Goal: Task Accomplishment & Management: Use online tool/utility

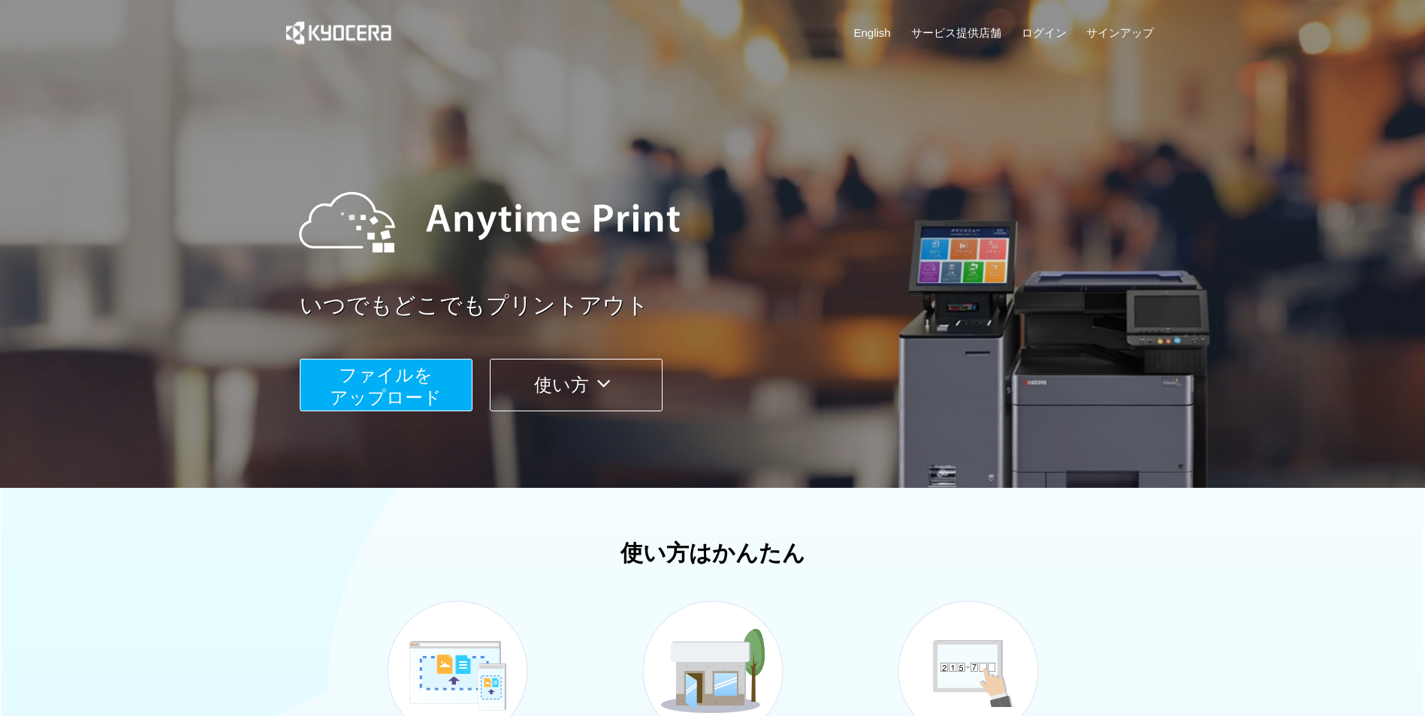
click at [401, 387] on span "ファイルを ​​アップロード" at bounding box center [386, 386] width 112 height 43
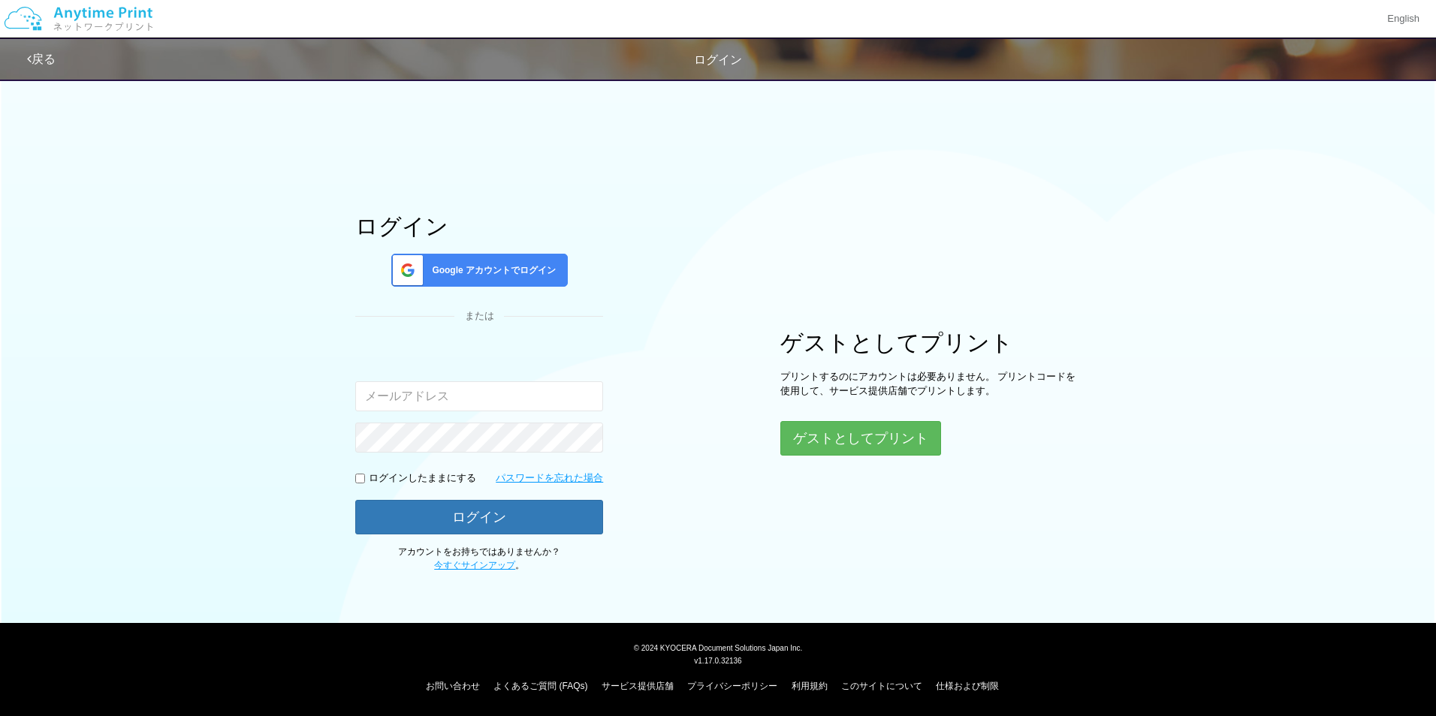
click at [429, 404] on input "email" at bounding box center [479, 396] width 248 height 30
type input "[EMAIL_ADDRESS][DOMAIN_NAME]"
click at [432, 476] on p "ログインしたままにする" at bounding box center [422, 479] width 107 height 14
click at [378, 477] on p "ログインしたままにする" at bounding box center [422, 479] width 107 height 14
drag, startPoint x: 378, startPoint y: 477, endPoint x: 357, endPoint y: 473, distance: 22.1
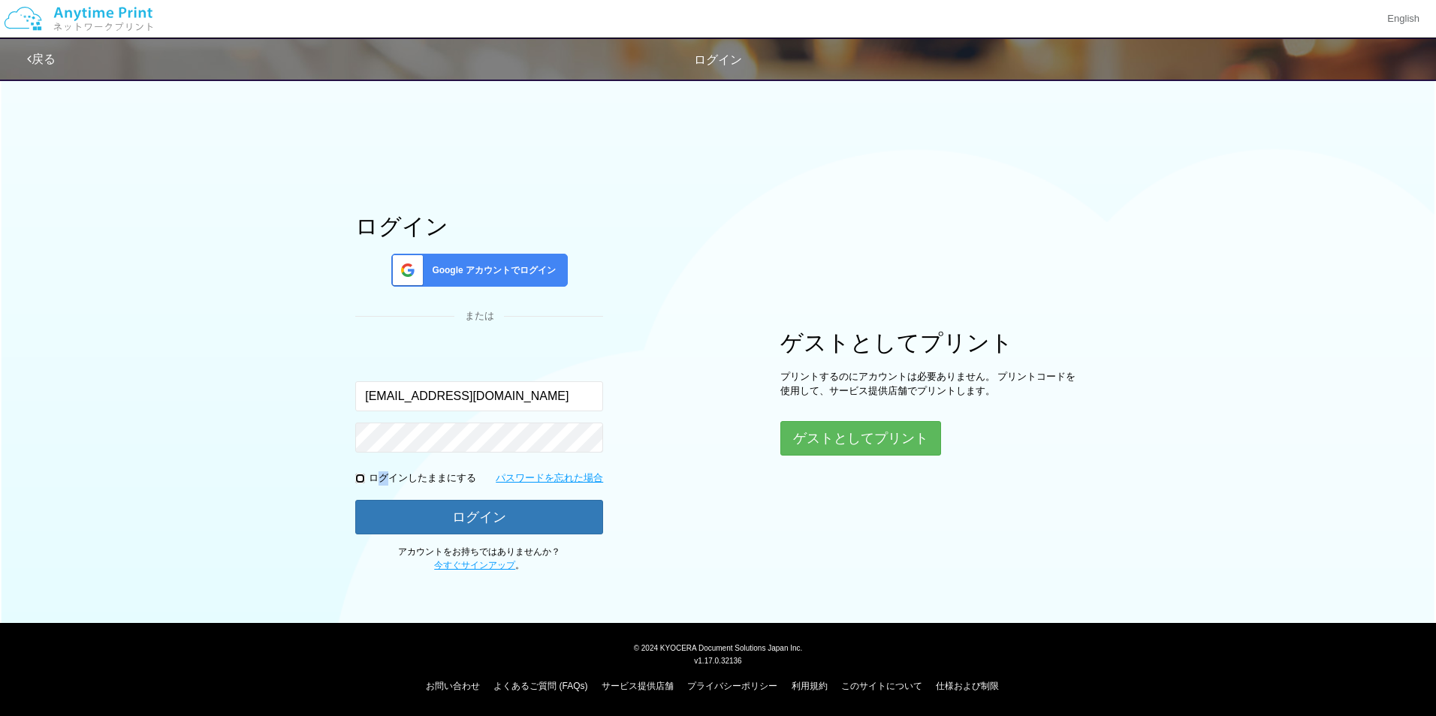
click at [357, 474] on input "checkbox" at bounding box center [360, 479] width 10 height 10
checkbox input "true"
click at [493, 520] on button "ログイン" at bounding box center [479, 516] width 248 height 33
drag, startPoint x: 549, startPoint y: 394, endPoint x: 162, endPoint y: 365, distance: 387.8
click at [162, 365] on div "ログイン Google アカウントでログイン または 入力されたメールアドレスまたはパスワードが正しくありません。 [EMAIL_ADDRESS][DOMAI…" at bounding box center [718, 322] width 1436 height 502
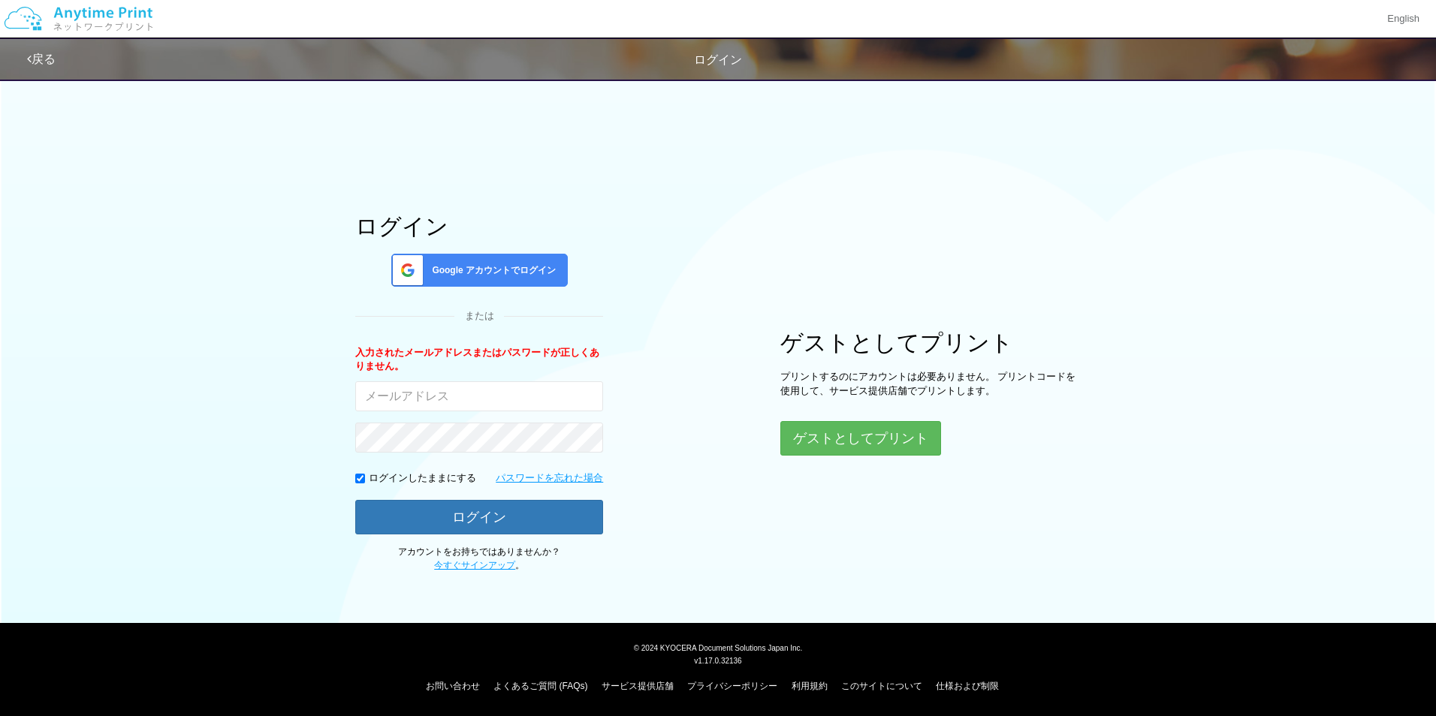
click at [614, 240] on div "ログイン Google アカウントでログイン または 入力されたメールアドレスまたはパスワードが正しくありません。 ログインしたままにする パスワードを忘れた…" at bounding box center [717, 322] width 901 height 502
click at [472, 273] on span "Google アカウントでログイン" at bounding box center [491, 270] width 130 height 13
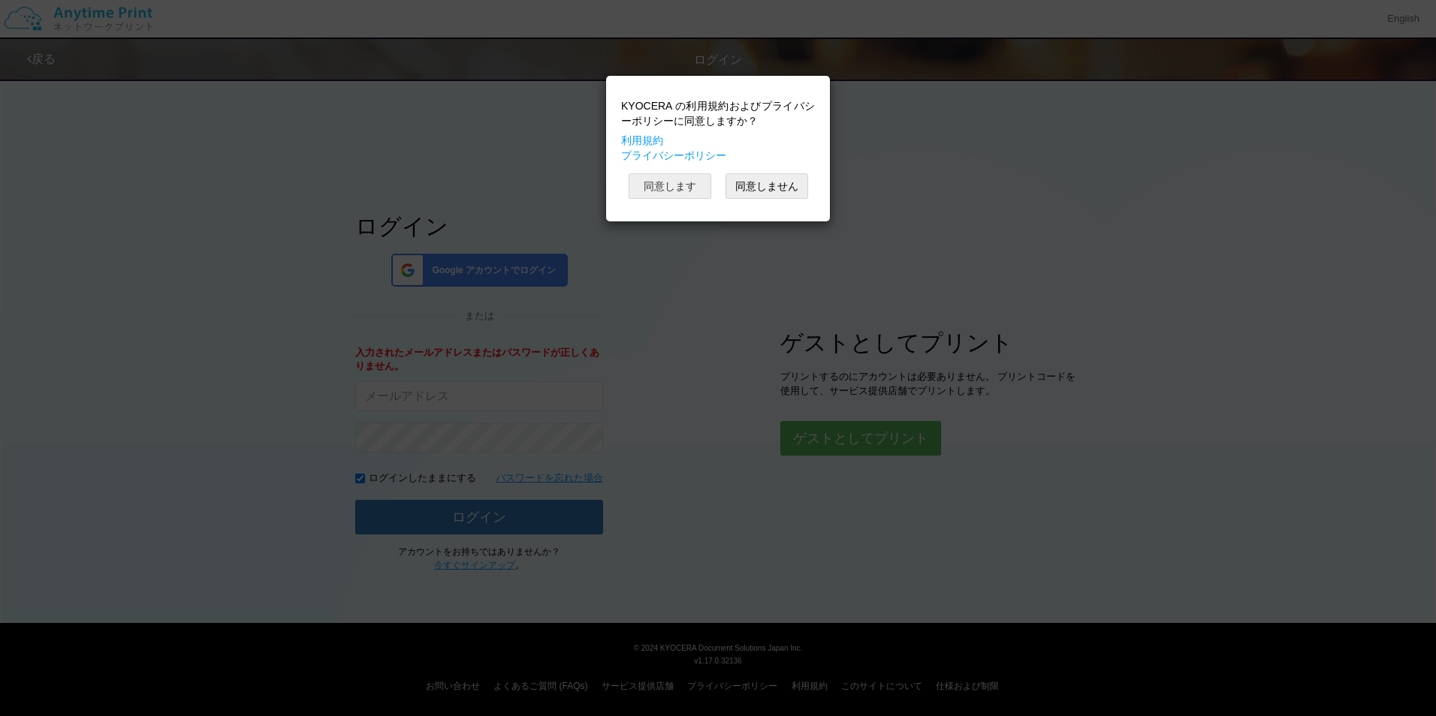
click at [678, 185] on button "同意します" at bounding box center [670, 186] width 83 height 26
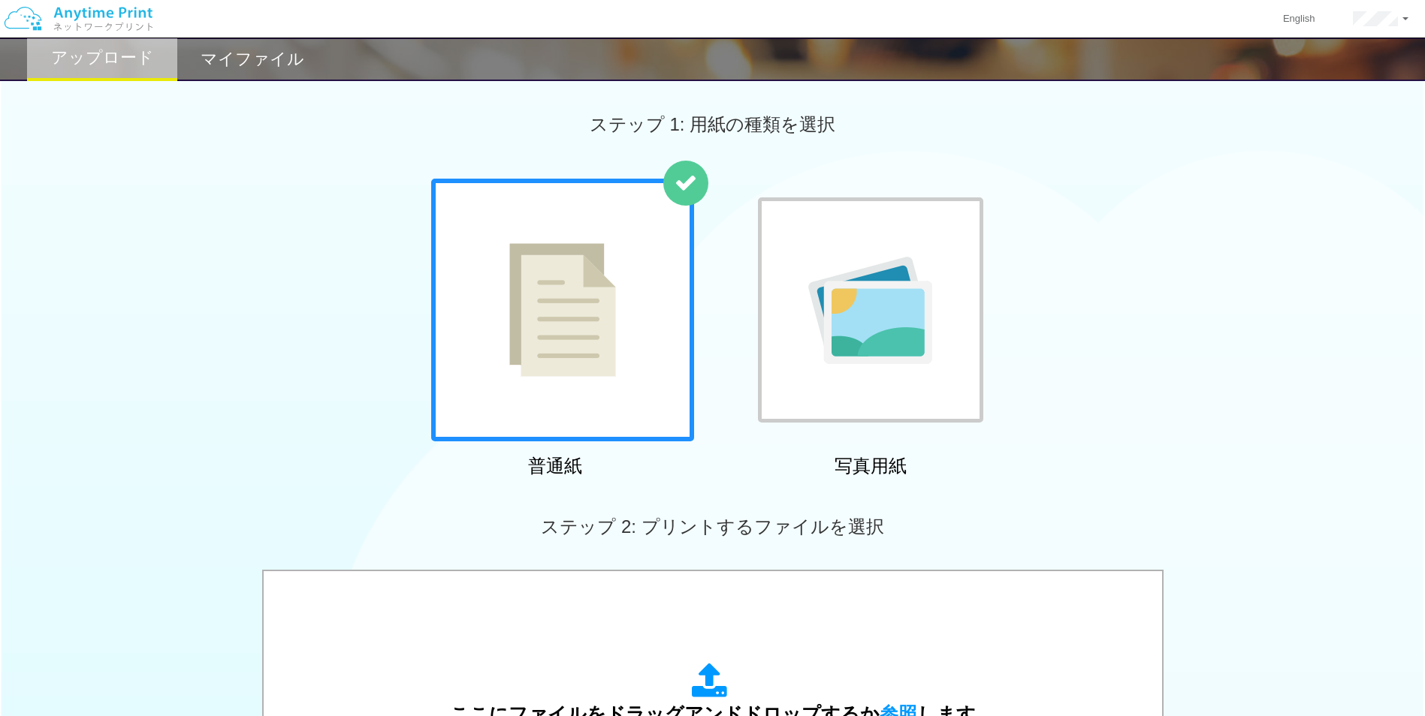
click at [590, 316] on img at bounding box center [562, 310] width 107 height 134
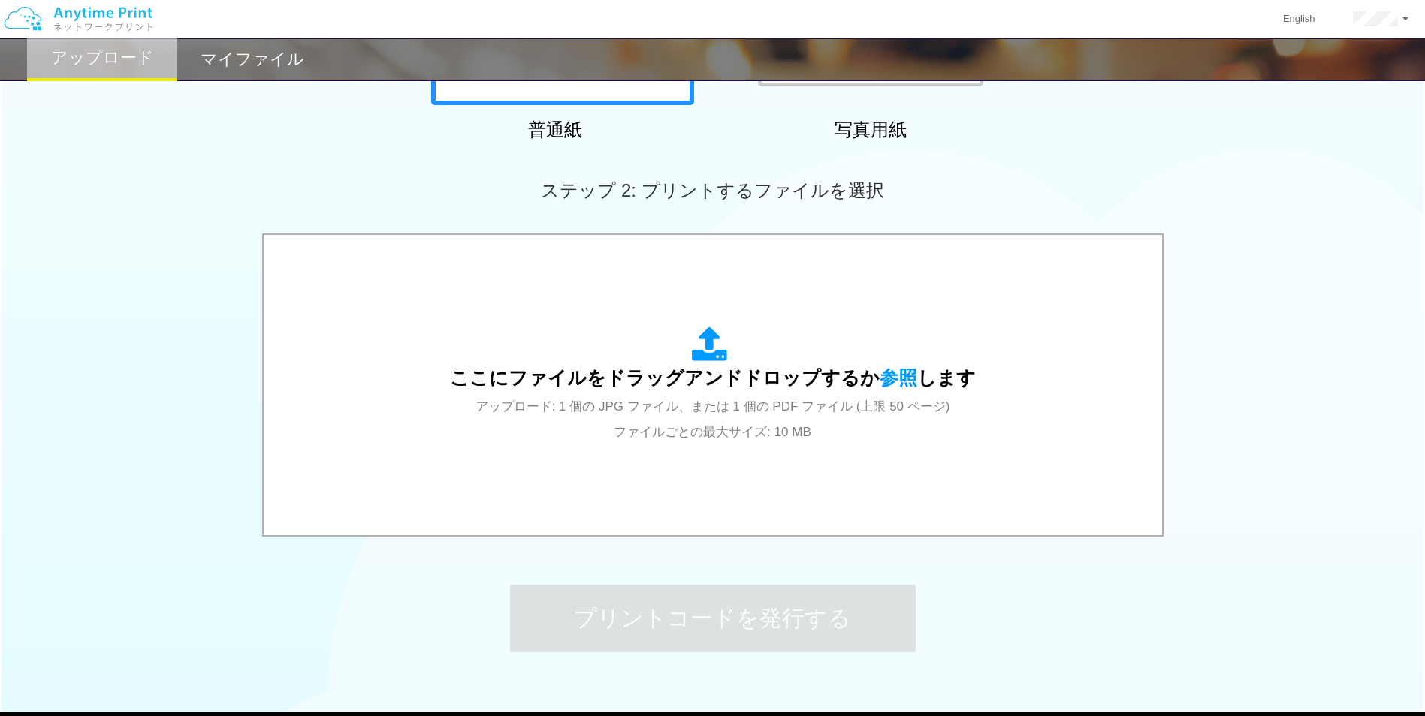
scroll to position [339, 0]
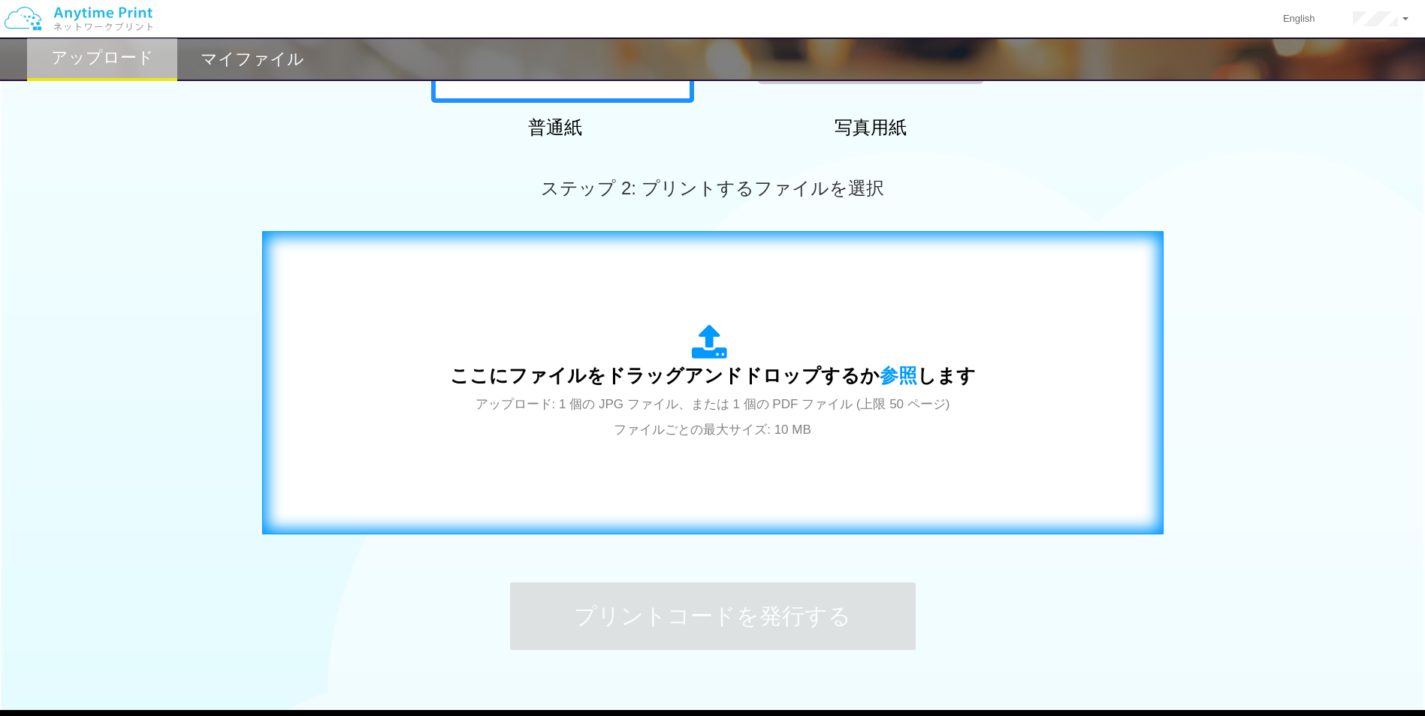
click at [425, 360] on div "ここにファイルをドラッグアンドドロップするか 参照 します アップロード: 1 個の JPG ファイル、または 1 個の PDF ファイル (上限 50 ペー…" at bounding box center [713, 383] width 870 height 272
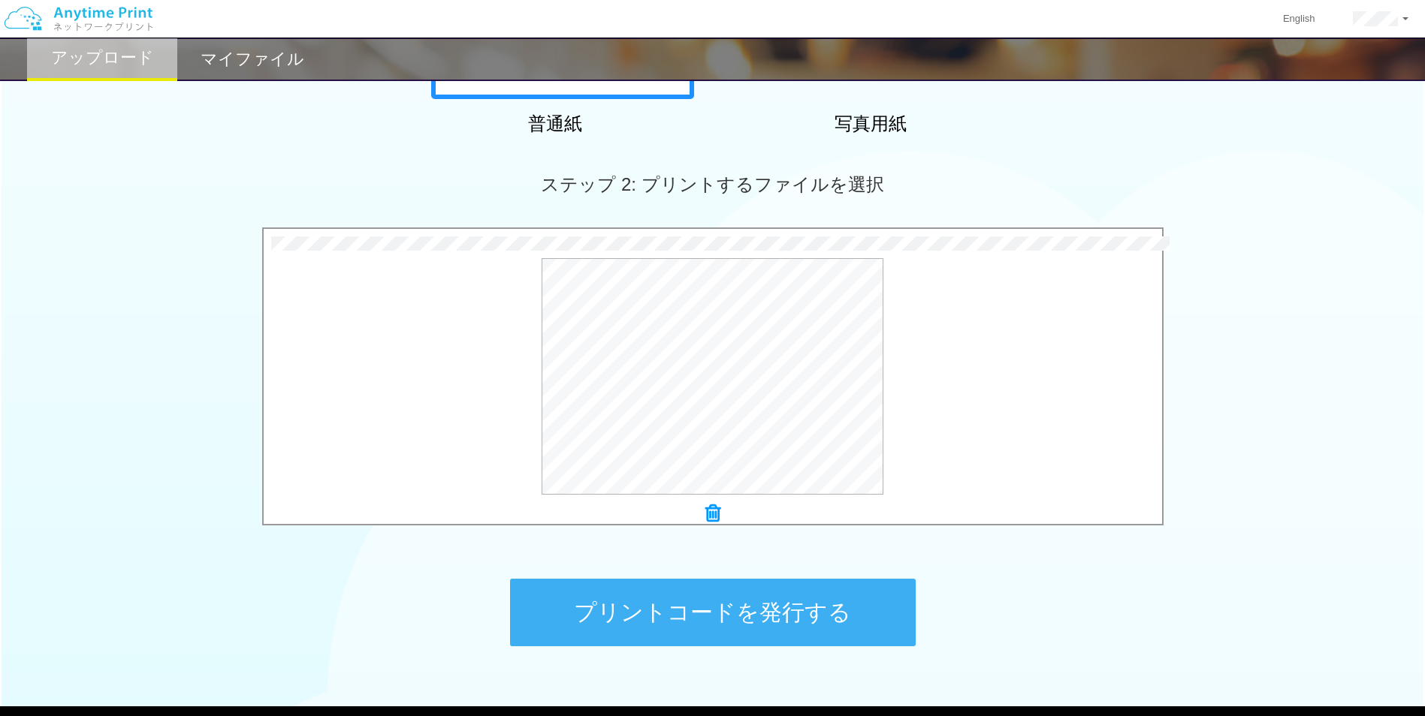
scroll to position [426, 0]
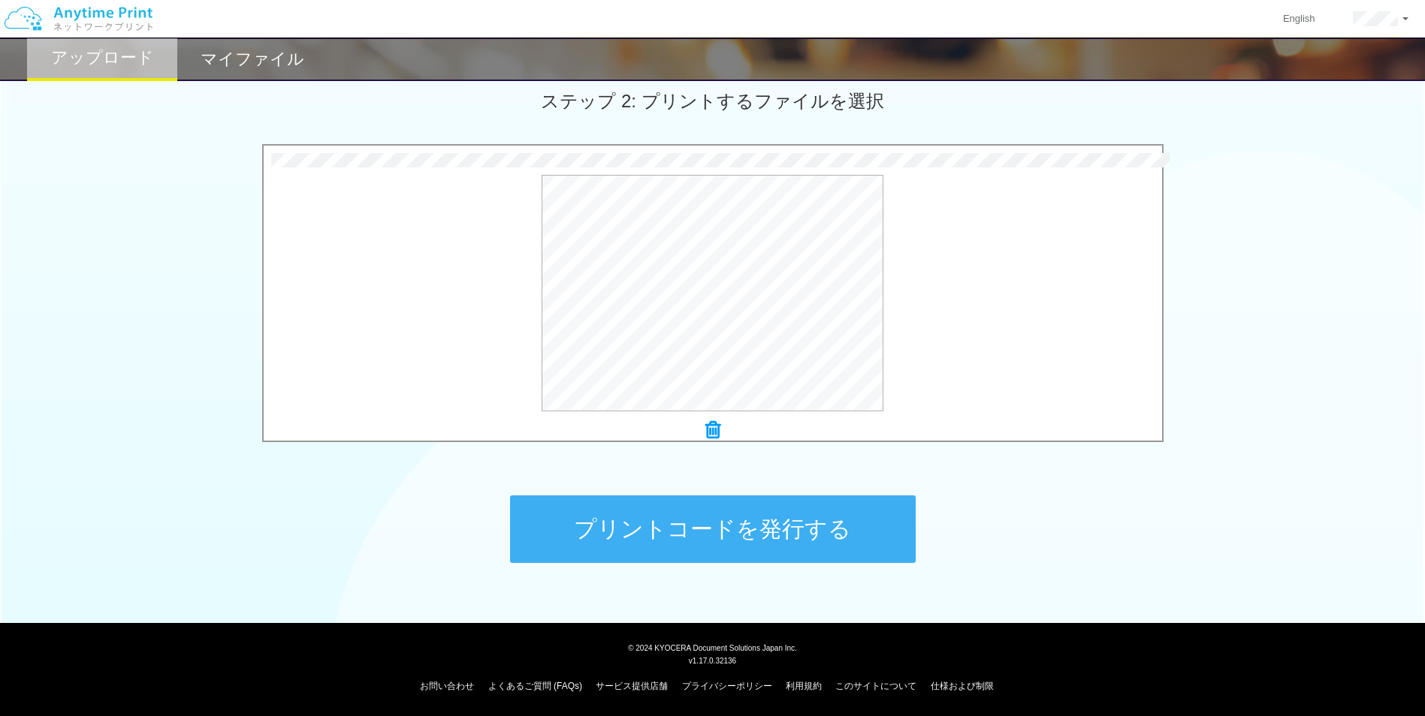
click at [732, 517] on button "プリントコードを発行する" at bounding box center [713, 530] width 406 height 68
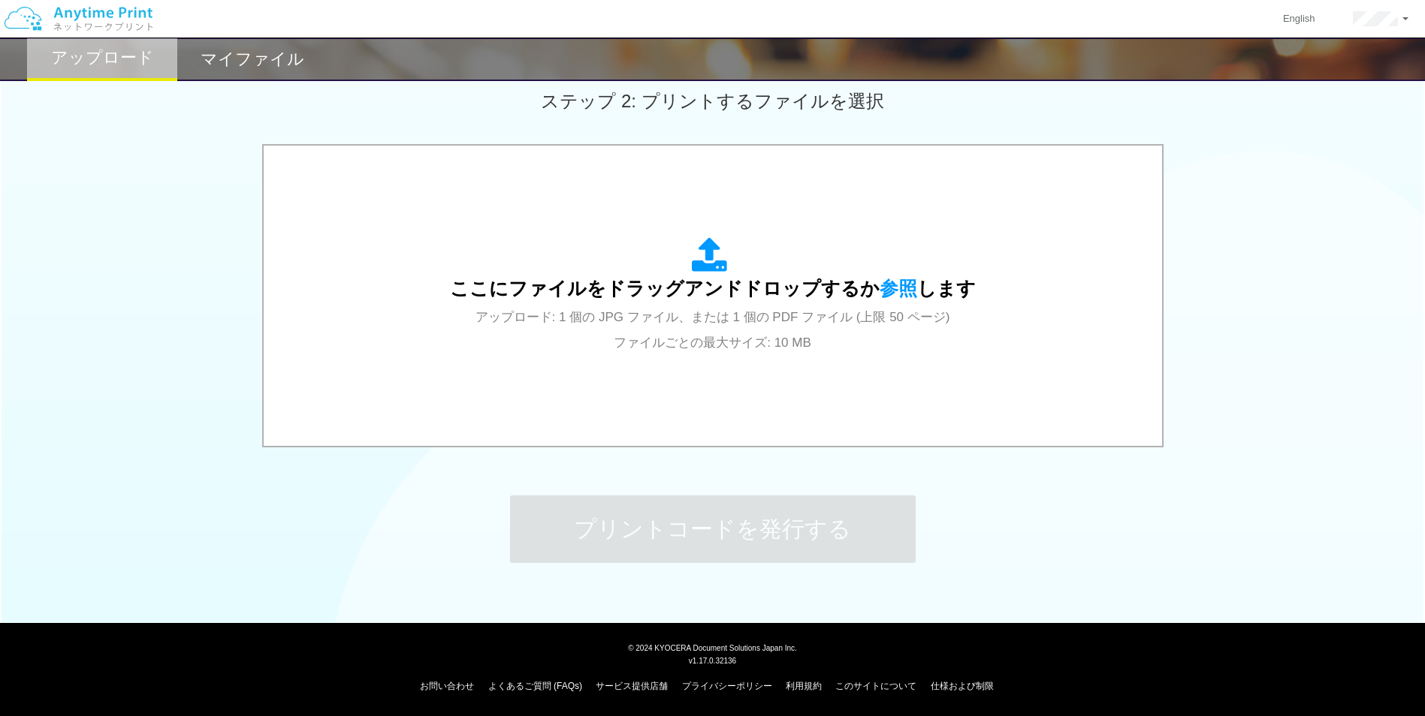
scroll to position [0, 0]
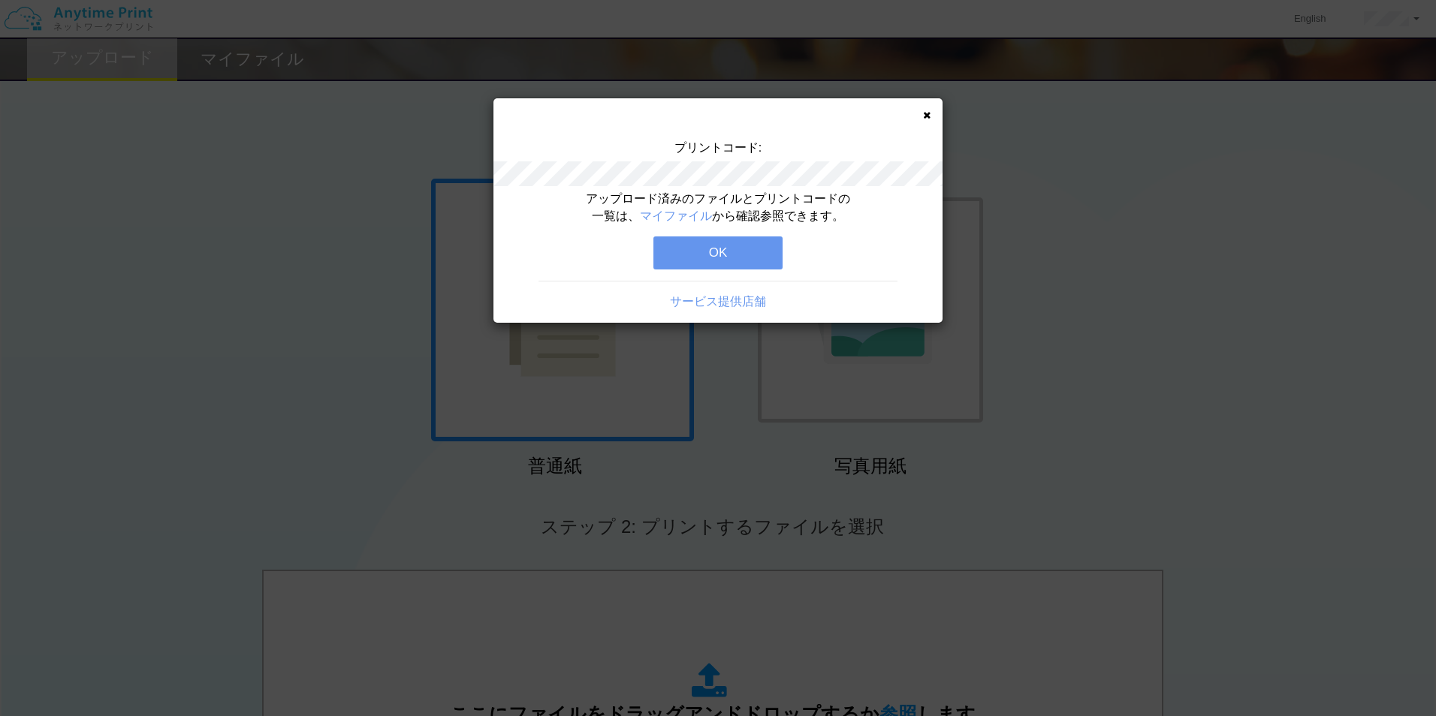
click at [728, 251] on button "OK" at bounding box center [717, 253] width 129 height 33
